Goal: Find specific page/section: Find specific page/section

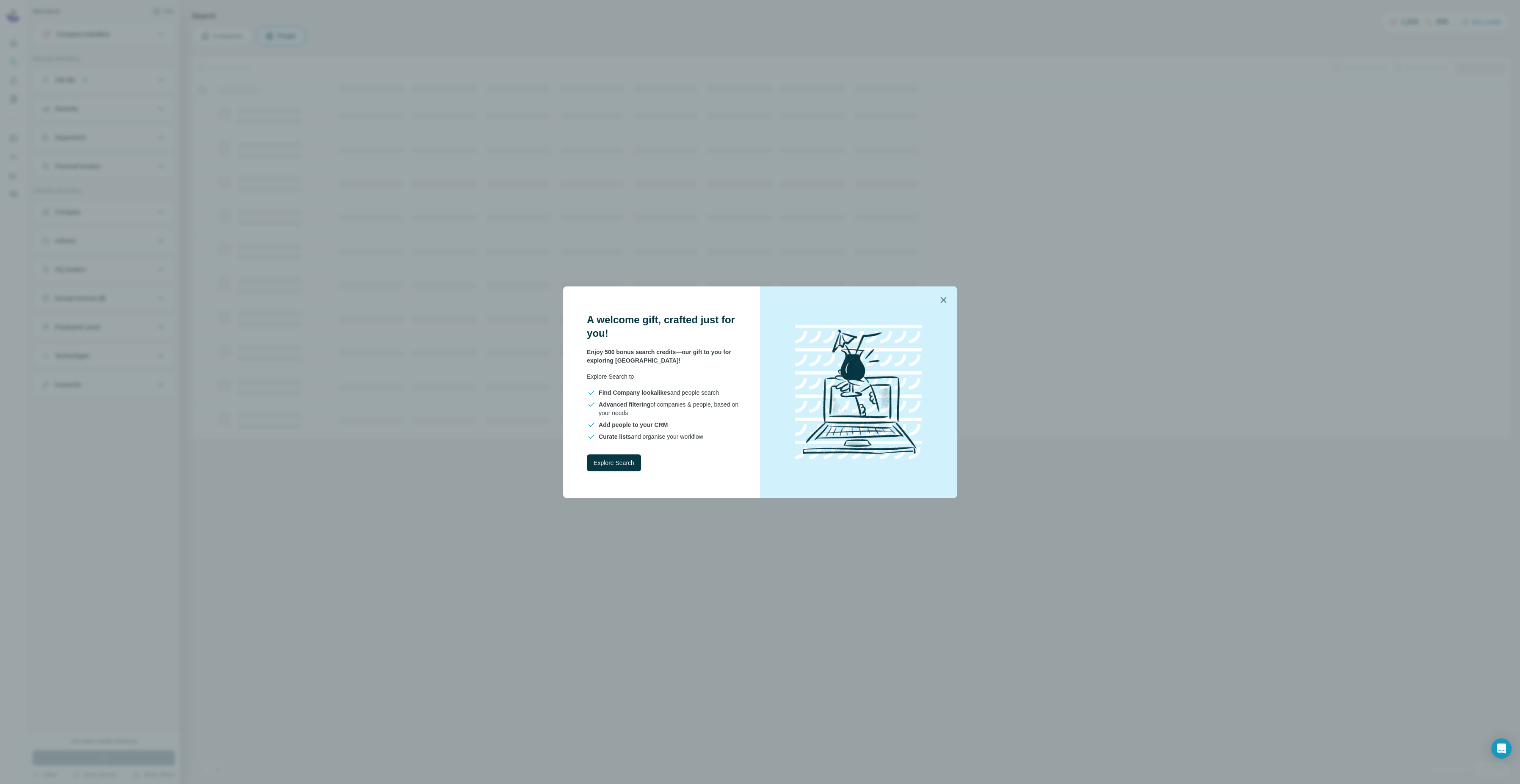
click at [941, 300] on icon "button" at bounding box center [943, 300] width 10 height 10
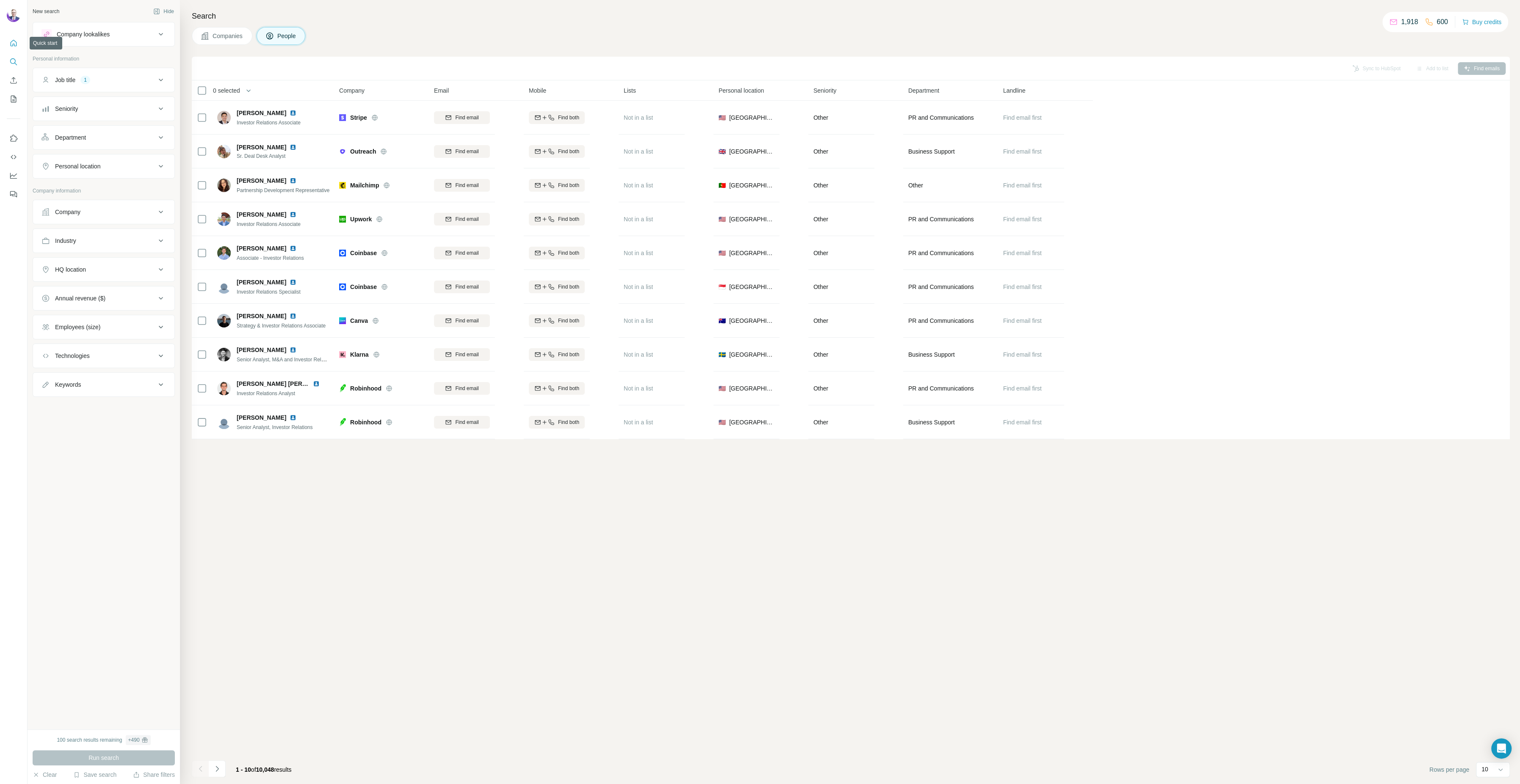
click at [12, 42] on icon "Quick start" at bounding box center [13, 43] width 8 height 8
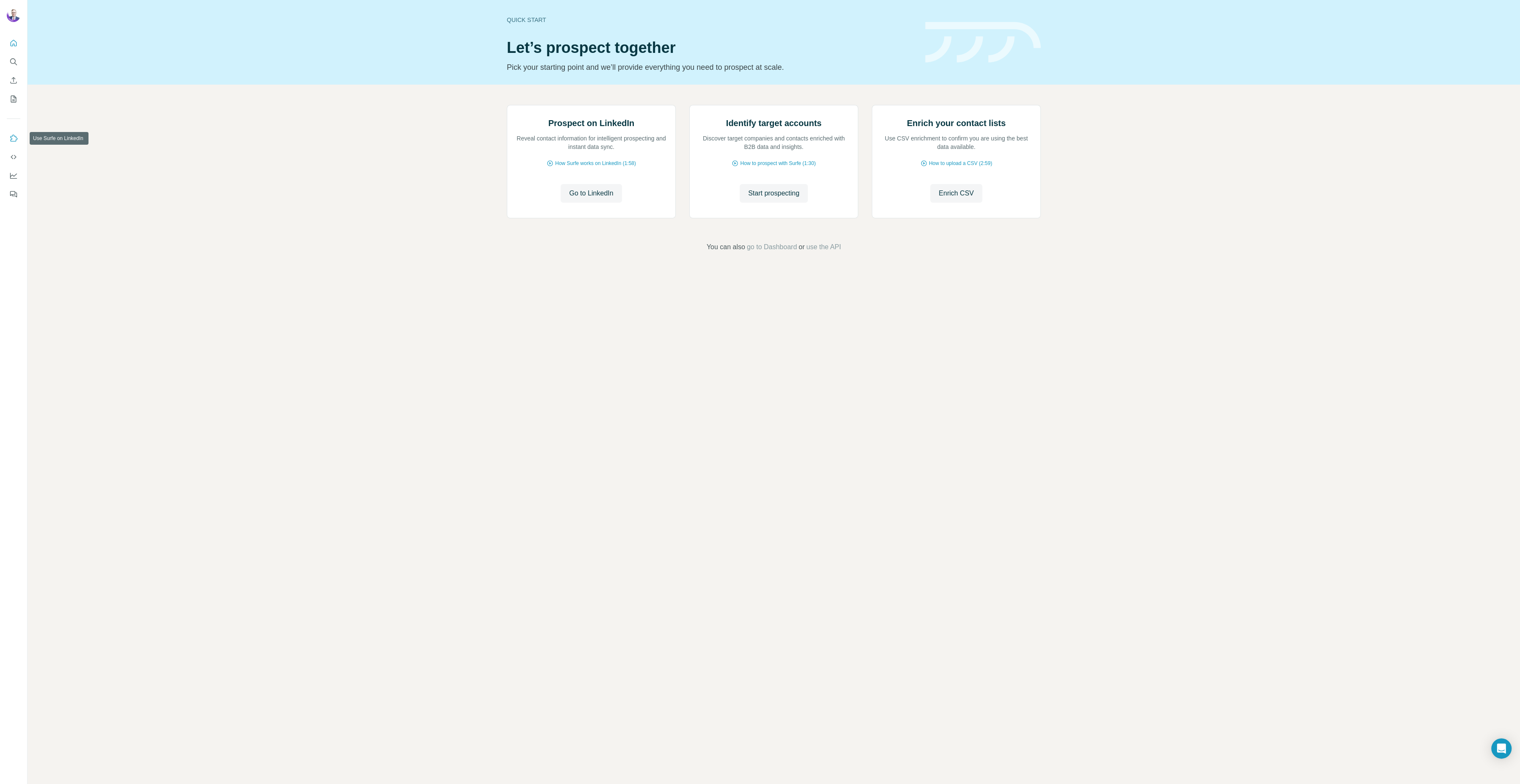
click at [18, 138] on button "Use Surfe on LinkedIn" at bounding box center [13, 138] width 14 height 15
click at [15, 43] on icon "Quick start" at bounding box center [13, 43] width 8 height 8
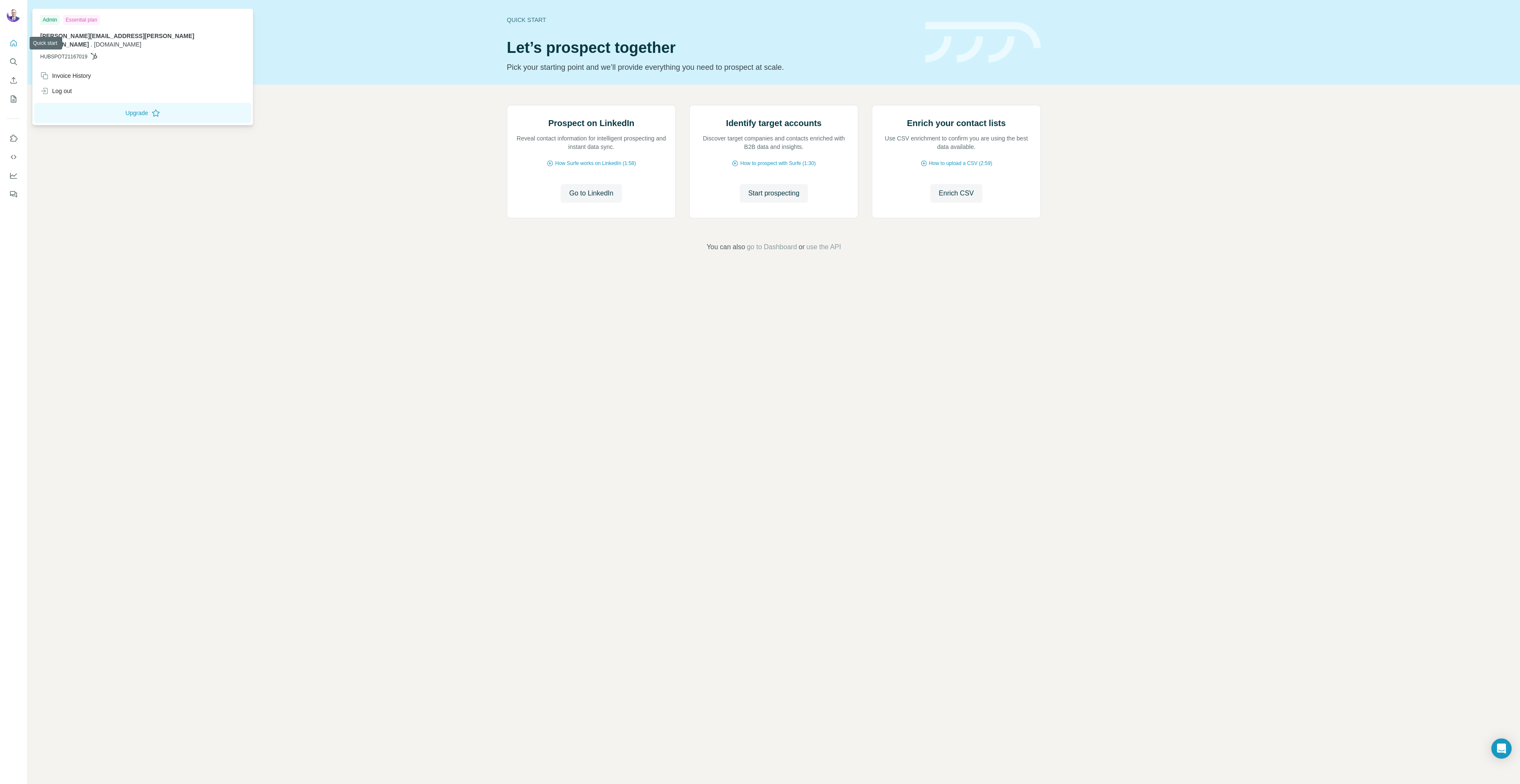
click at [16, 11] on img at bounding box center [13, 15] width 14 height 14
click at [278, 136] on div "Prospect on LinkedIn Reveal contact information for intelligent prospecting and…" at bounding box center [773, 178] width 1492 height 188
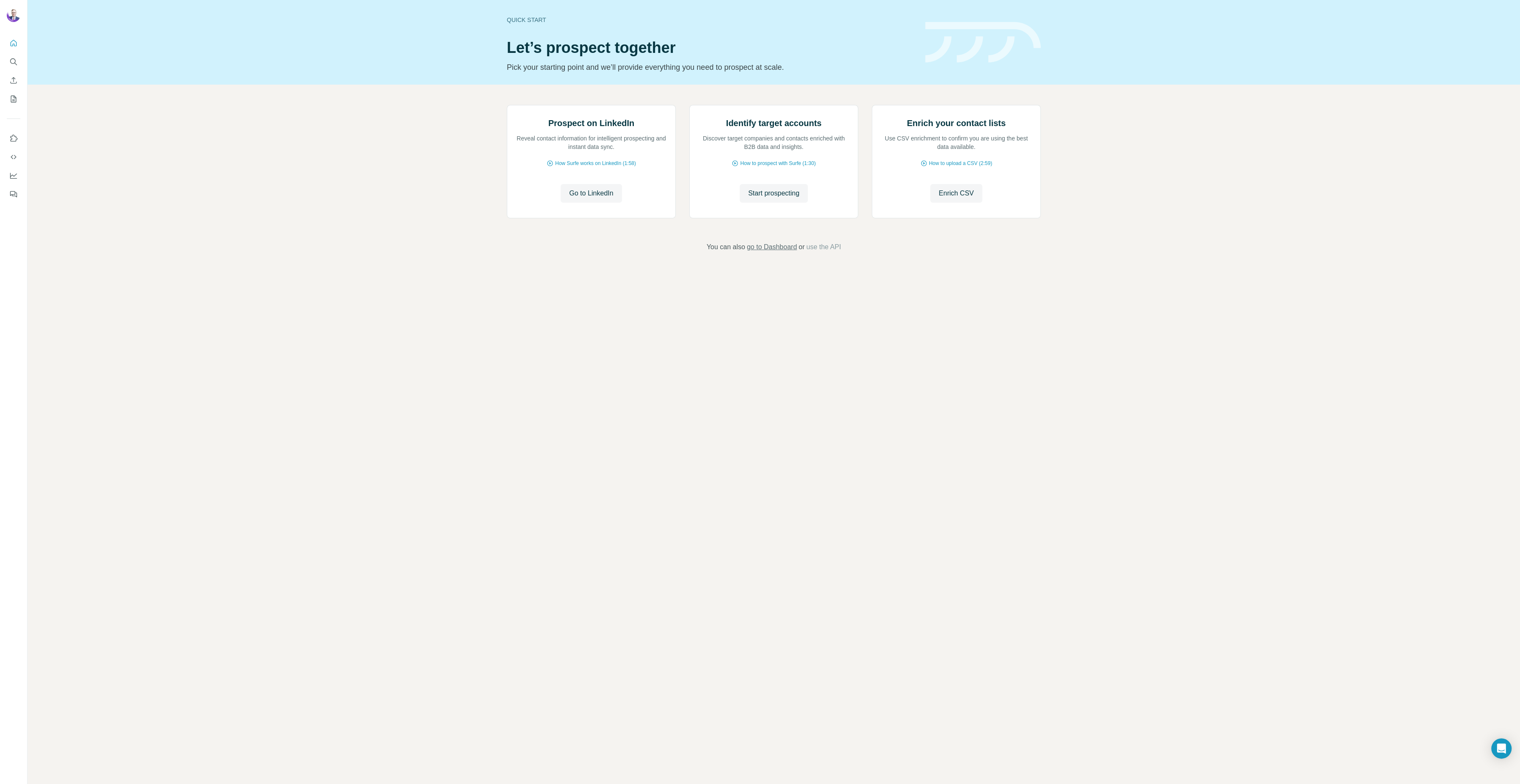
click at [772, 252] on span "go to Dashboard" at bounding box center [771, 247] width 50 height 10
